Goal: Navigation & Orientation: Find specific page/section

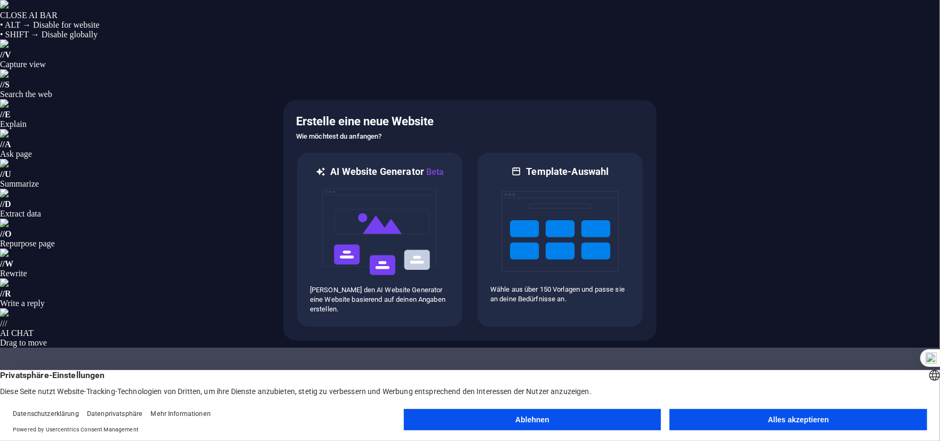
click at [790, 424] on button "Alles akzeptieren" at bounding box center [799, 419] width 258 height 21
